Goal: Task Accomplishment & Management: Complete application form

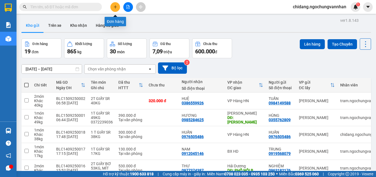
click at [114, 6] on icon "plus" at bounding box center [116, 7] width 4 height 4
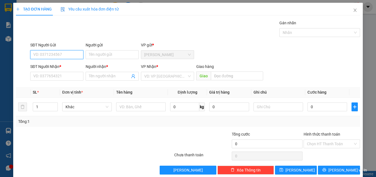
click at [54, 55] on input "SĐT Người Gửi" at bounding box center [56, 54] width 53 height 9
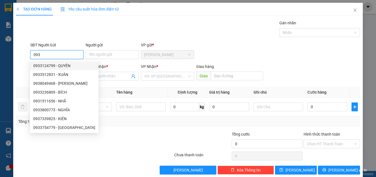
click at [46, 66] on div "0933124799 - QUYÊN" at bounding box center [64, 66] width 62 height 6
type input "0933124799"
type input "QUYÊN"
type input "0868582623"
type input "HẢI"
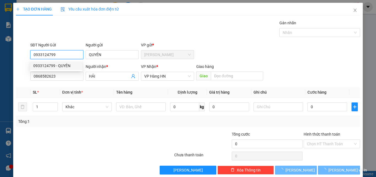
type input "170.000"
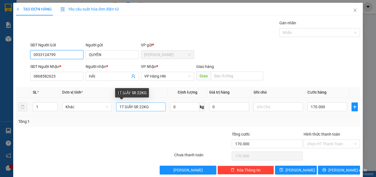
type input "0933124799"
click at [142, 107] on input "1T GIẤY SR 22KG" at bounding box center [141, 106] width 50 height 9
type input "1T GIẤY SR 26KG"
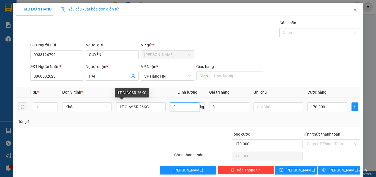
click at [177, 108] on input "0" at bounding box center [184, 106] width 29 height 9
type input "26"
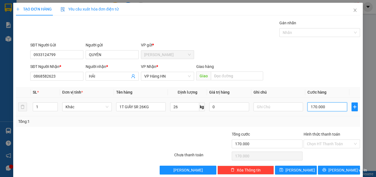
click at [325, 108] on input "170.000" at bounding box center [328, 106] width 40 height 9
type input "2"
type input "20"
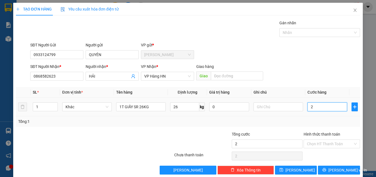
type input "20"
type input "200"
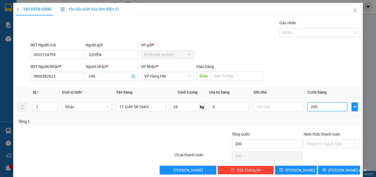
type input "2.000"
type input "20.000"
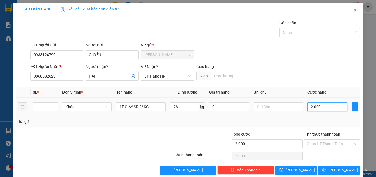
type input "20.000"
type input "200.000"
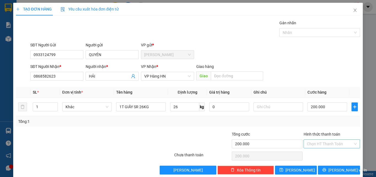
click at [335, 144] on input "Hình thức thanh toán" at bounding box center [330, 143] width 46 height 8
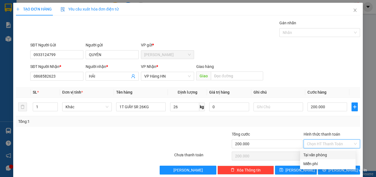
click at [324, 154] on div "Tại văn phòng" at bounding box center [328, 155] width 49 height 6
type input "0"
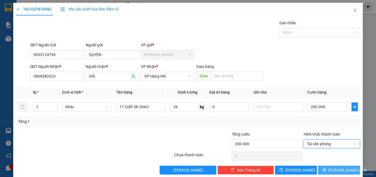
click at [330, 171] on span "Lưu và In" at bounding box center [348, 170] width 39 height 6
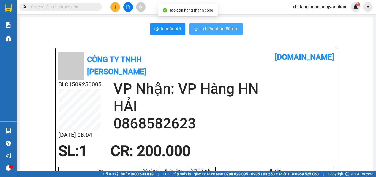
click at [194, 28] on icon "printer" at bounding box center [196, 28] width 4 height 4
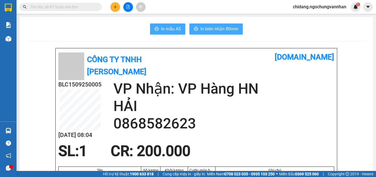
click at [169, 31] on span "In mẫu A5" at bounding box center [171, 28] width 20 height 7
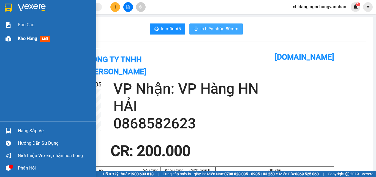
click at [27, 39] on span "Kho hàng" at bounding box center [27, 38] width 19 height 5
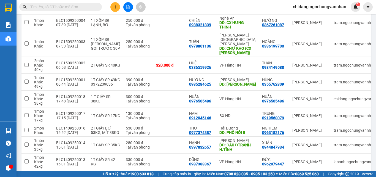
scroll to position [119, 0]
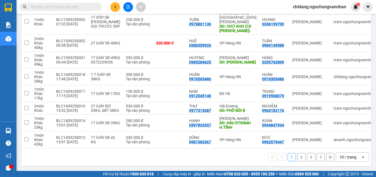
click at [346, 156] on div "10 / trang" at bounding box center [348, 157] width 17 height 6
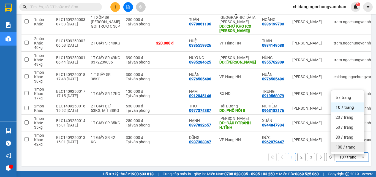
click at [346, 147] on span "100 / trang" at bounding box center [346, 147] width 20 height 6
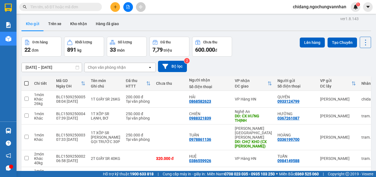
scroll to position [0, 0]
